Goal: Task Accomplishment & Management: Use online tool/utility

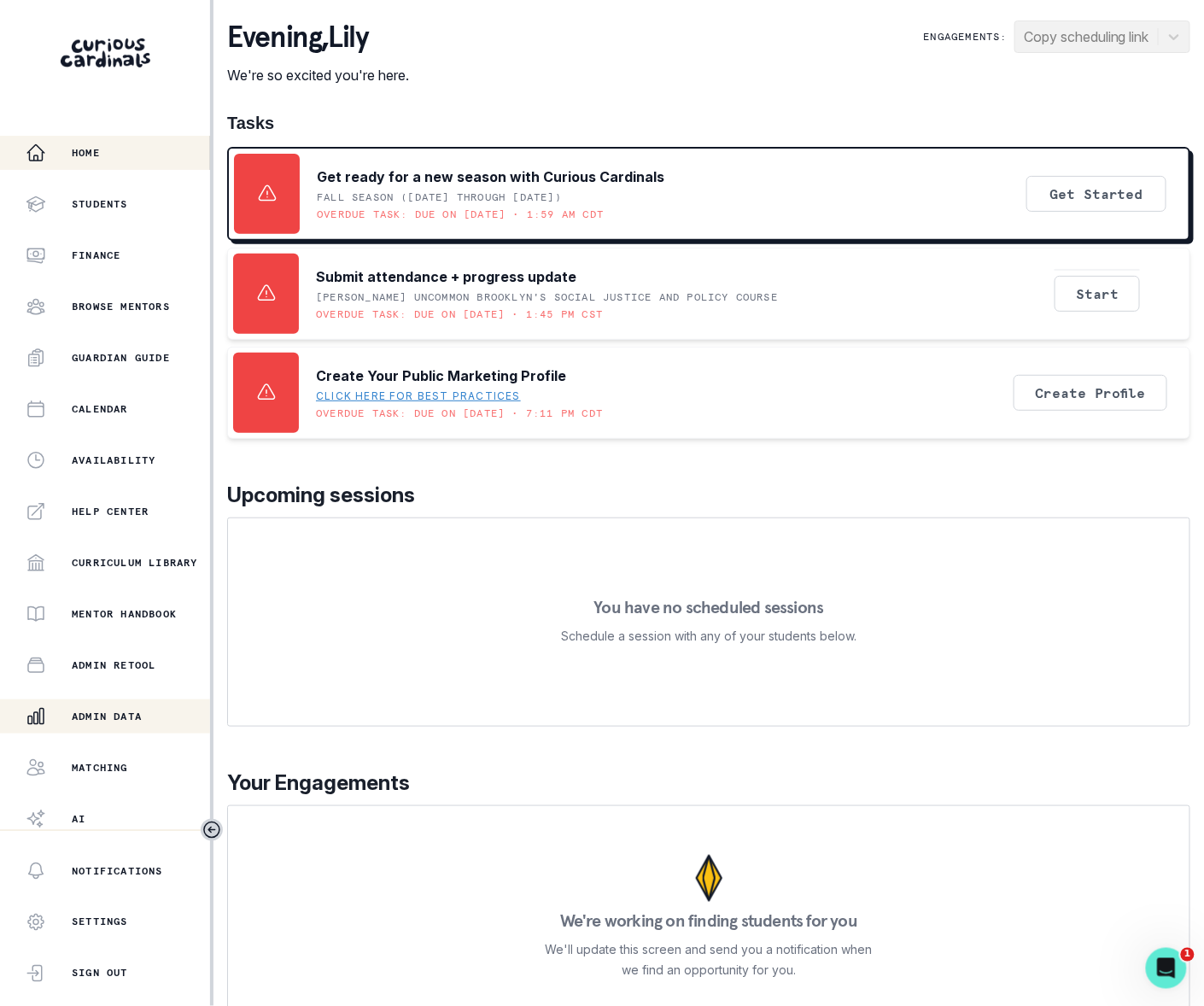
click at [98, 719] on p "Admin Data" at bounding box center [106, 716] width 70 height 14
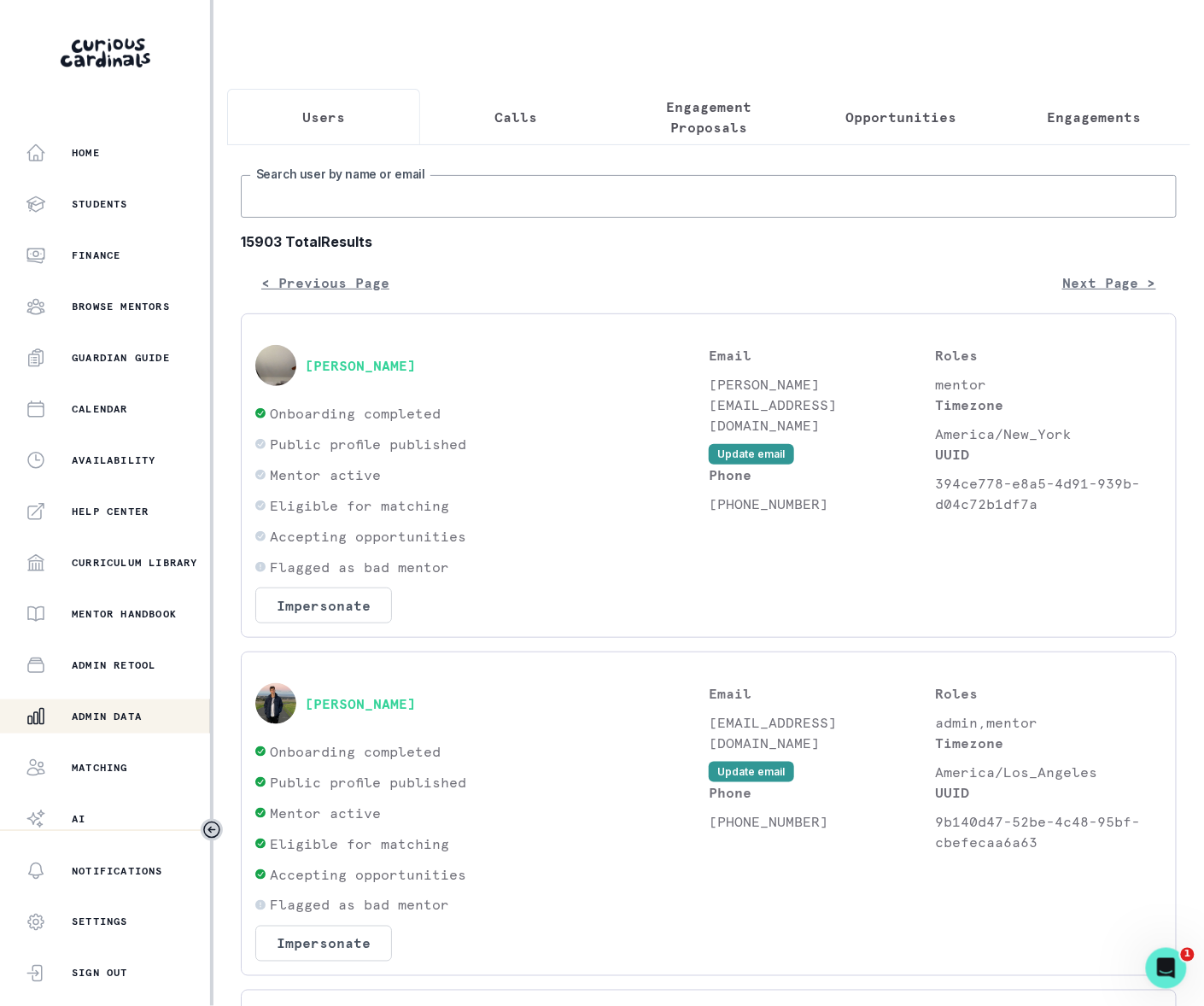
click at [313, 218] on input "Search user by name or email" at bounding box center [709, 196] width 936 height 43
click at [309, 218] on input "Search user by name or email" at bounding box center [709, 196] width 936 height 43
paste input "s"
type input "[PERSON_NAME]"
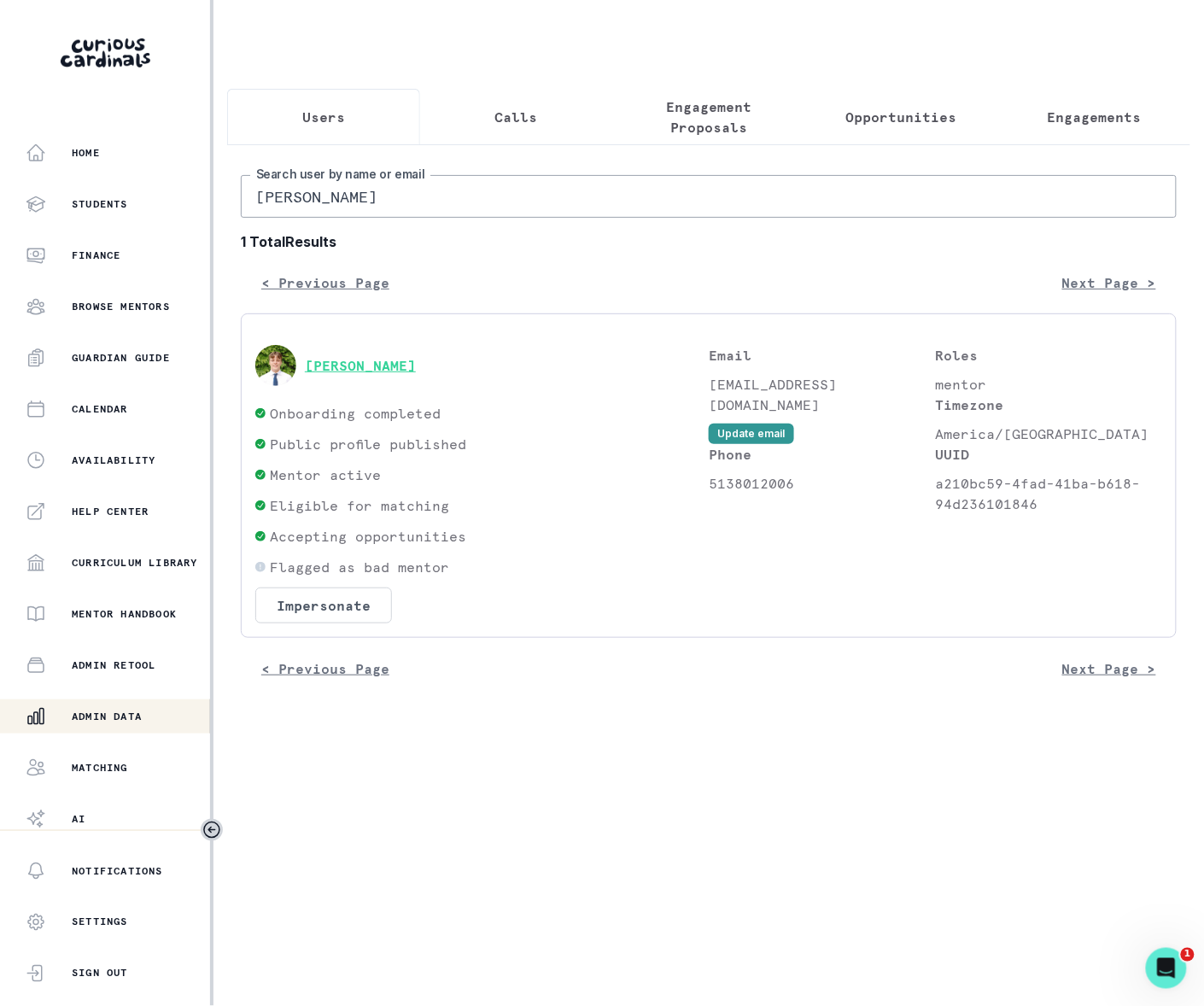
click at [314, 374] on button "[PERSON_NAME]" at bounding box center [360, 366] width 111 height 17
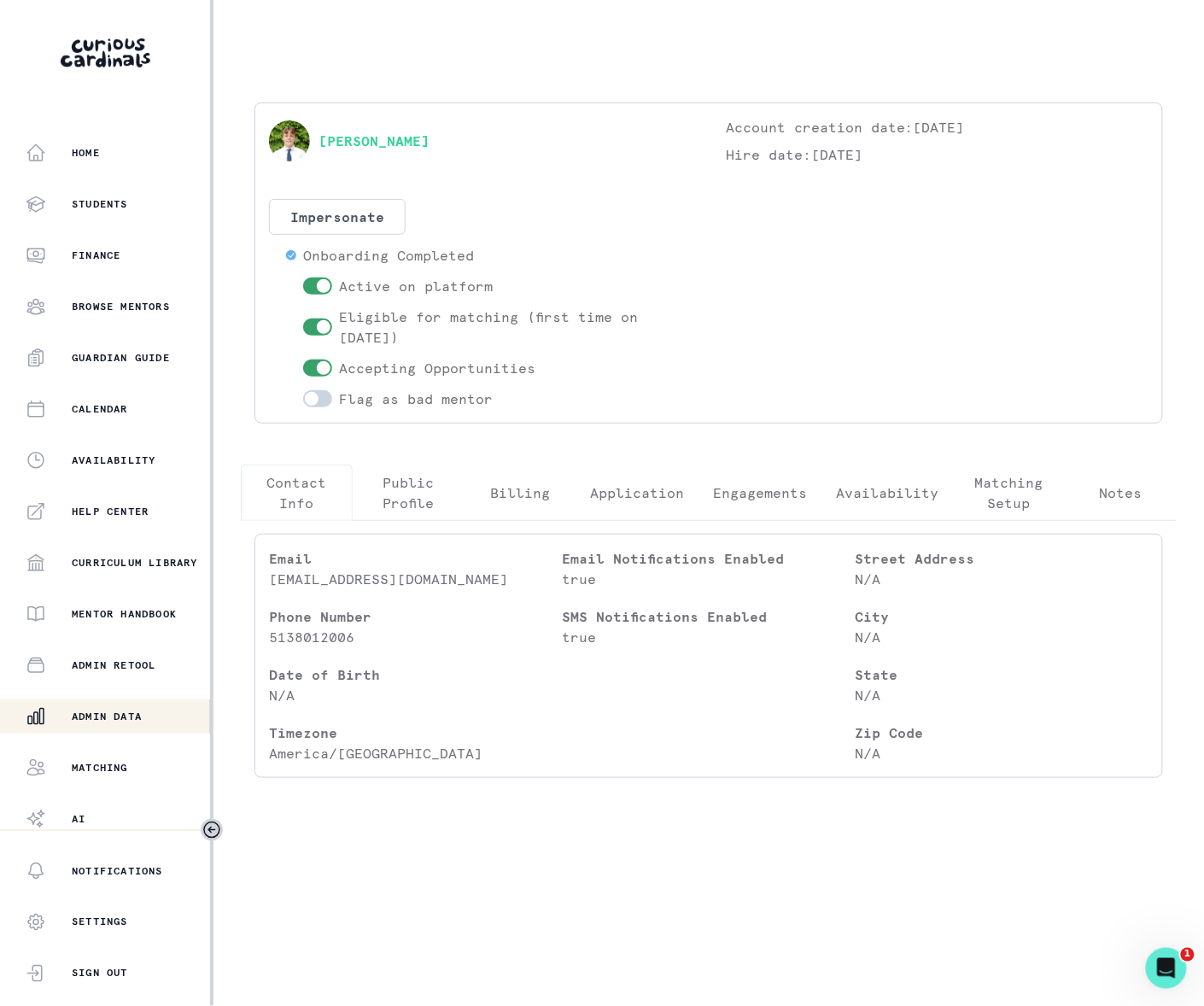
click at [743, 489] on p "Engagements" at bounding box center [760, 493] width 94 height 21
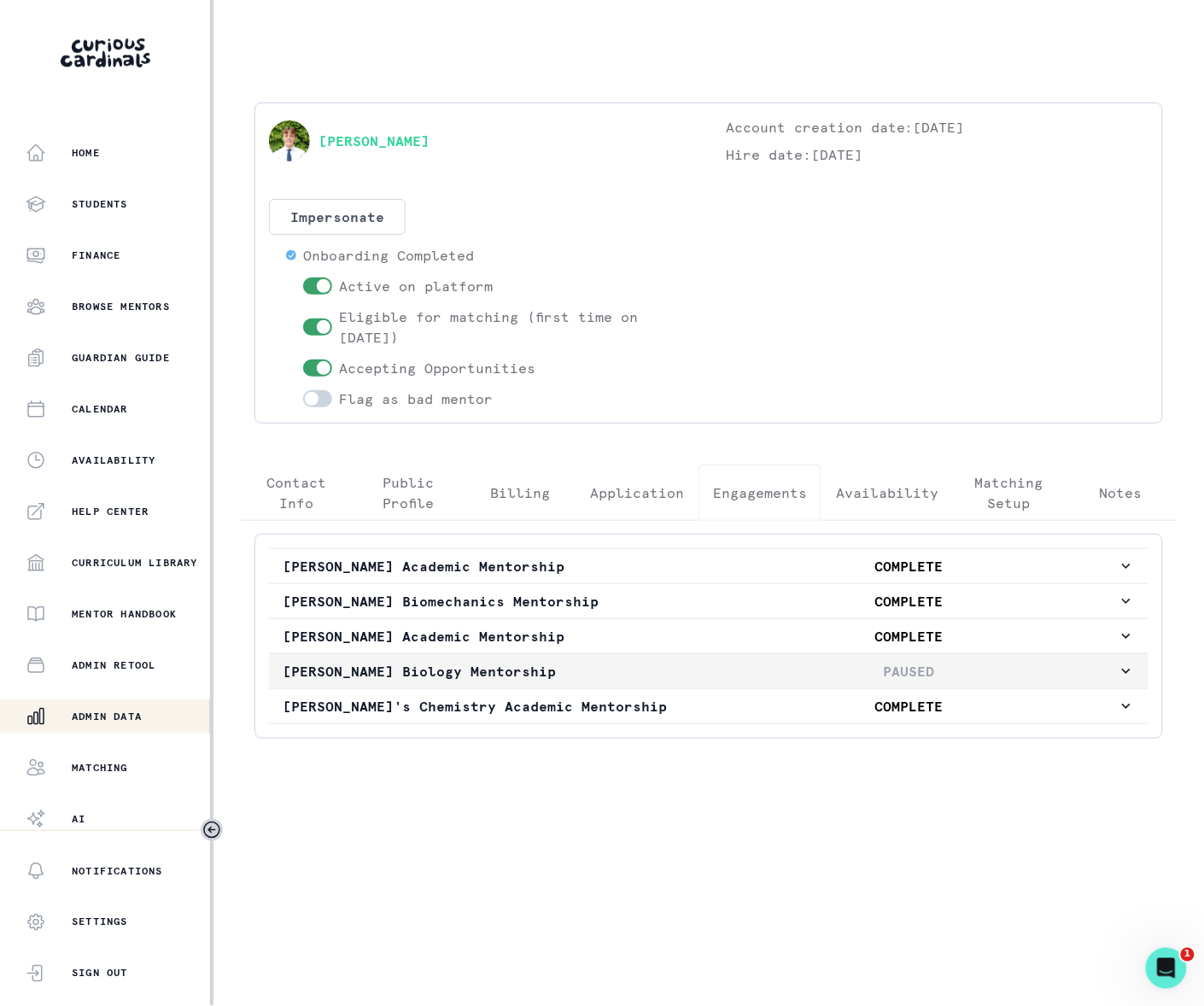
click at [1122, 674] on icon "button" at bounding box center [1127, 671] width 9 height 5
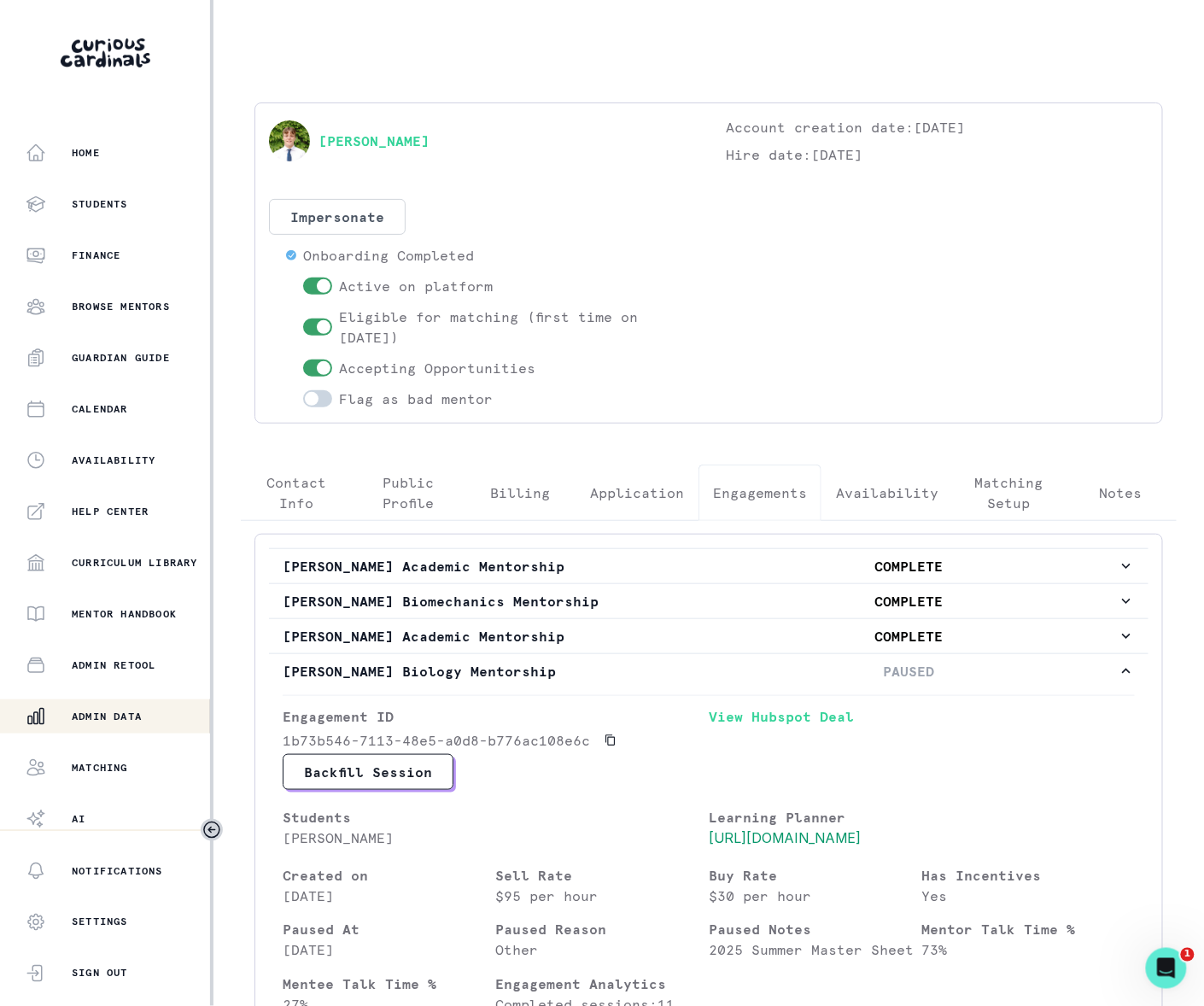
click at [363, 844] on p "[PERSON_NAME]" at bounding box center [496, 838] width 427 height 21
copy p "Denberg"
click at [114, 405] on p "Calendar" at bounding box center [99, 409] width 57 height 14
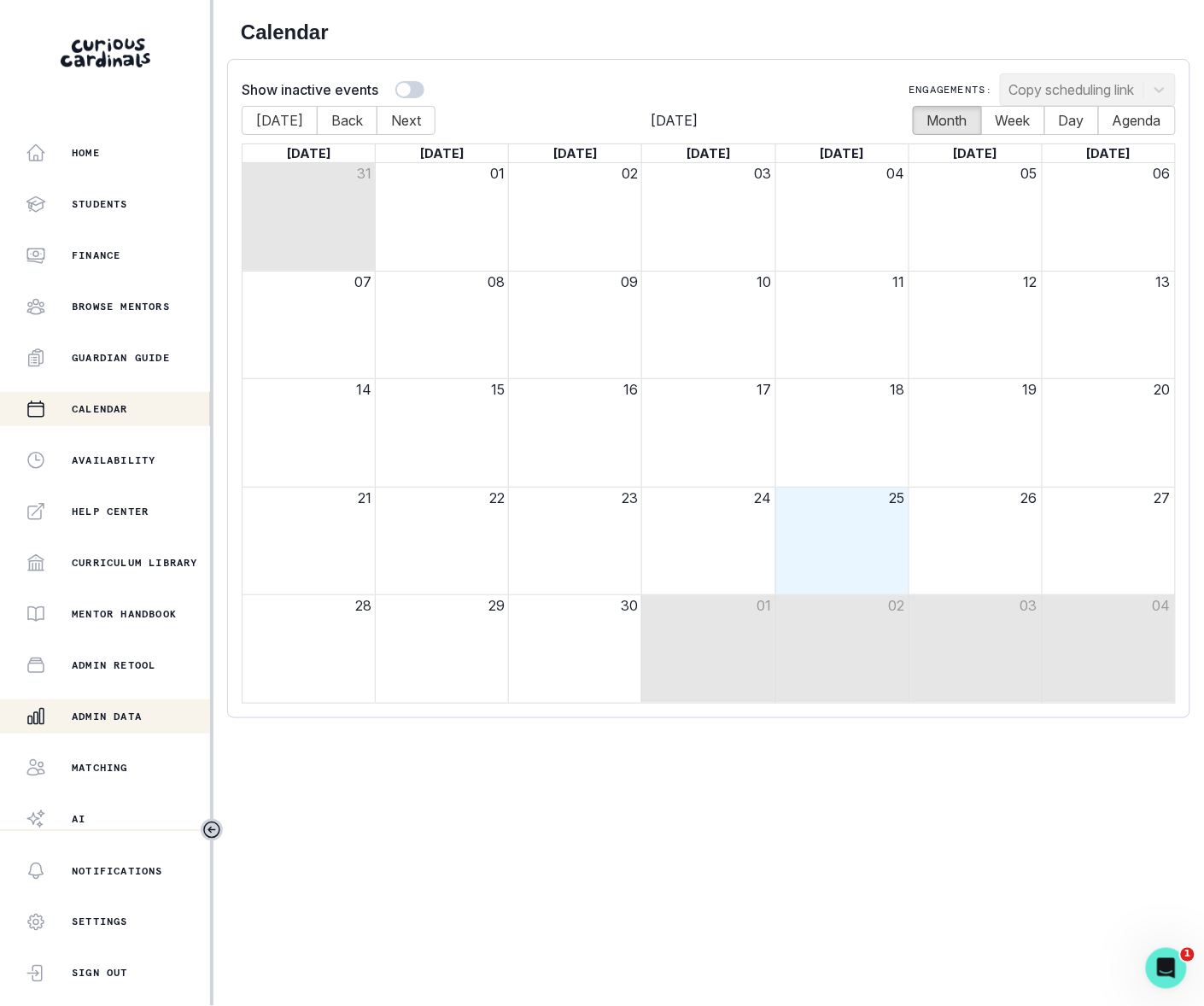
click at [86, 714] on p "Admin Data" at bounding box center [106, 716] width 70 height 14
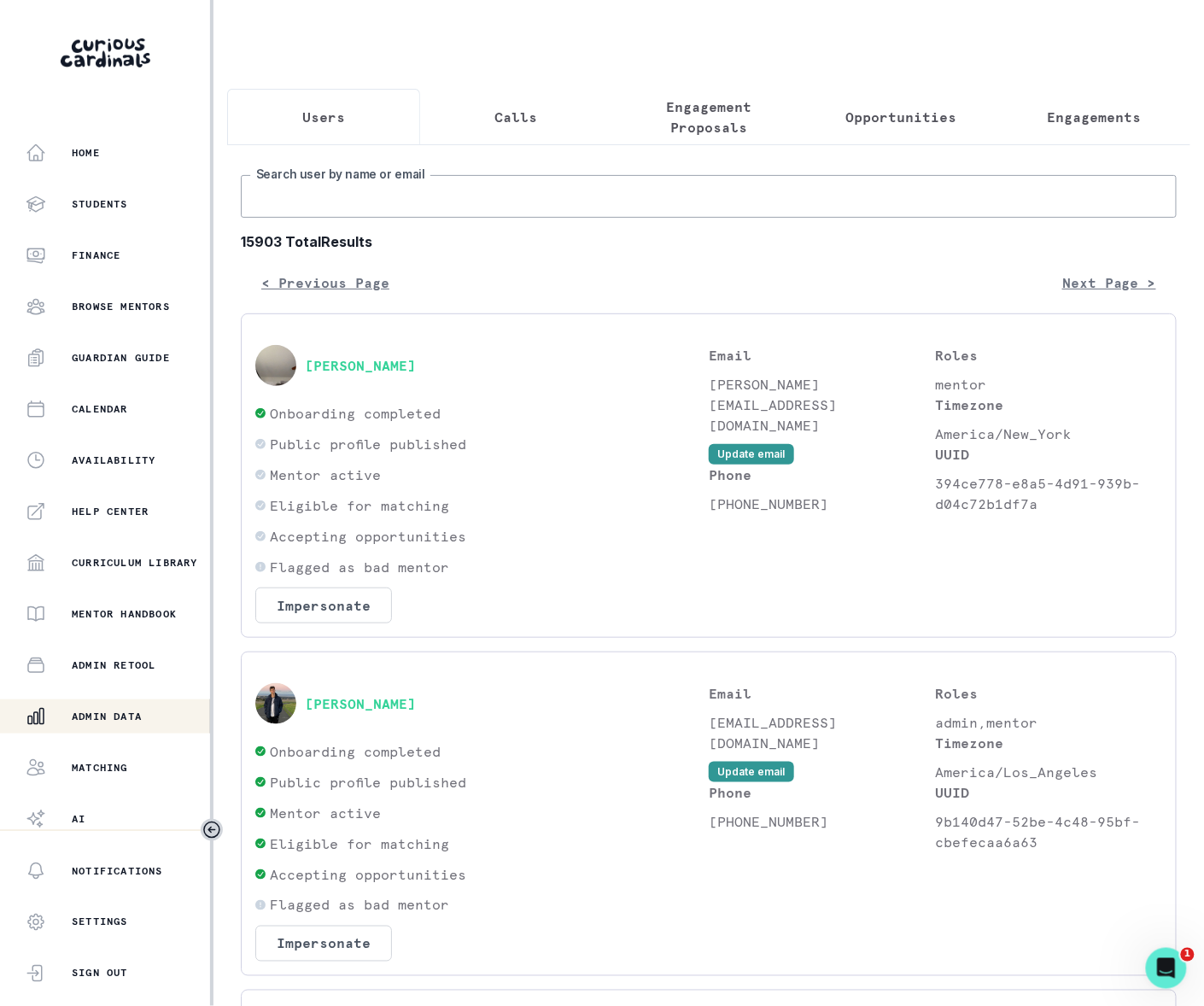
click at [339, 218] on input "Search user by name or email" at bounding box center [709, 196] width 936 height 43
paste input "Denberg"
click at [251, 206] on input "Denberg" at bounding box center [709, 196] width 936 height 43
type input "[PERSON_NAME]"
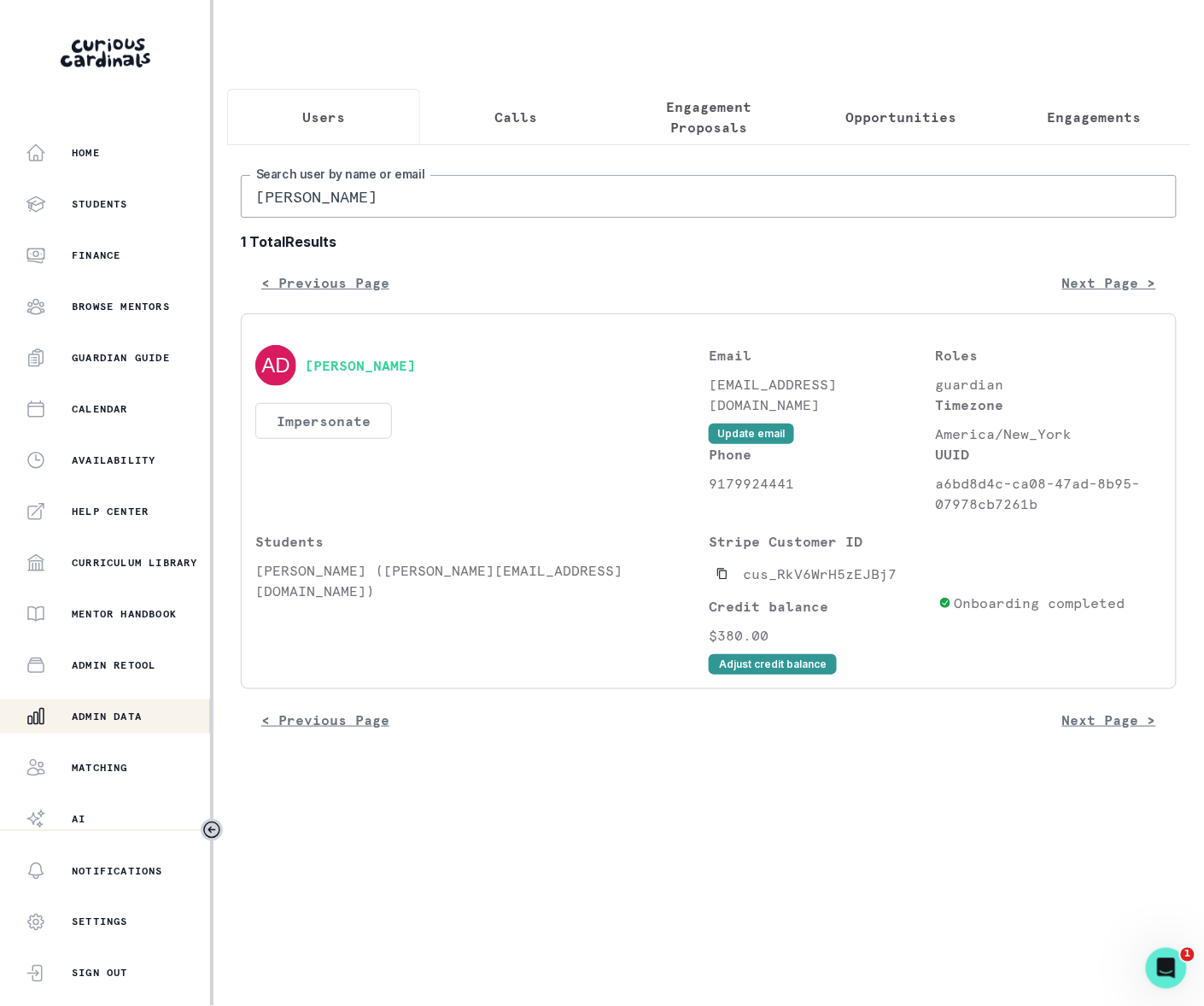
click at [341, 439] on button "Impersonate" at bounding box center [323, 420] width 137 height 36
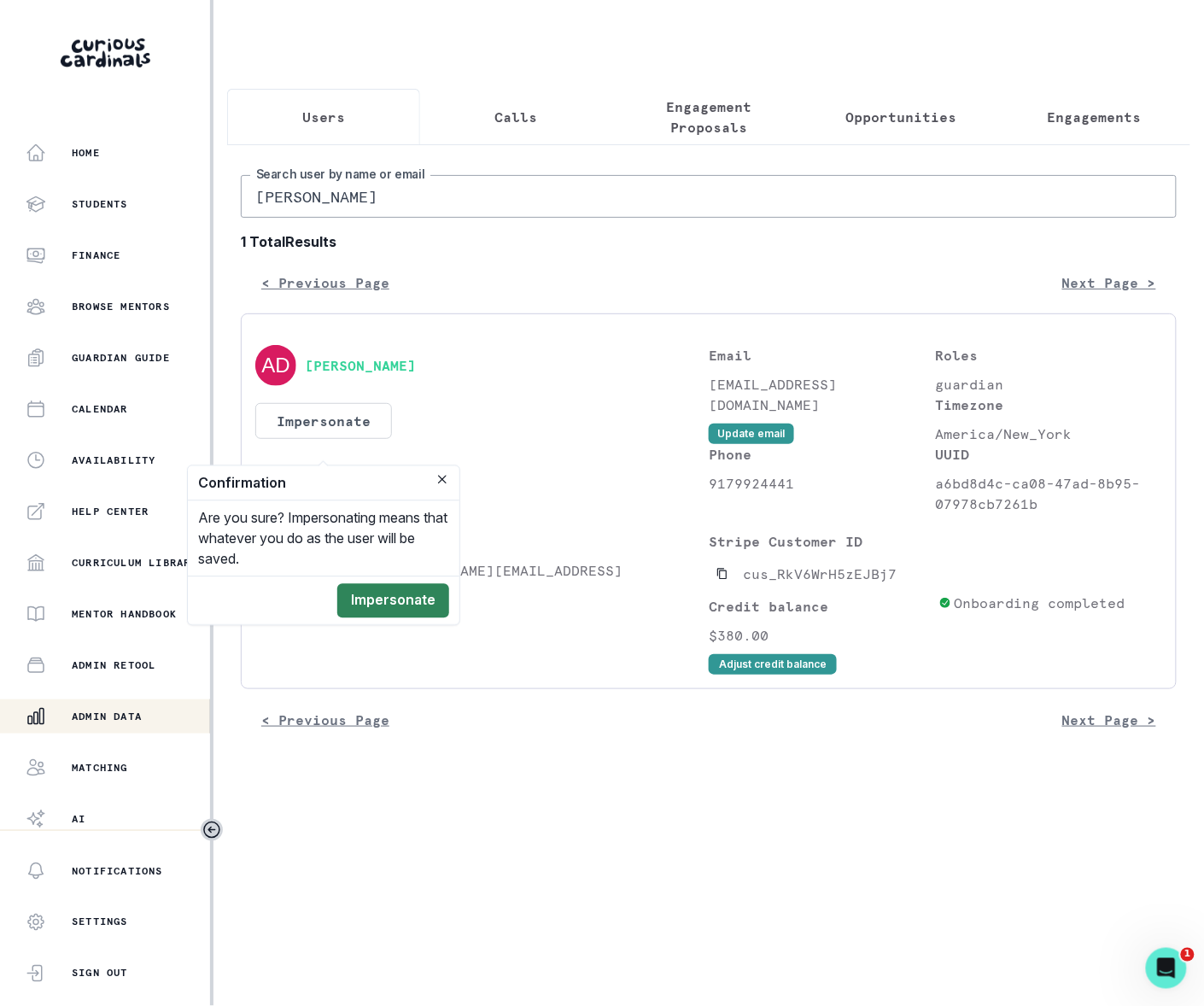
click at [380, 603] on button "Impersonate" at bounding box center [393, 600] width 112 height 34
